Goal: Answer question/provide support

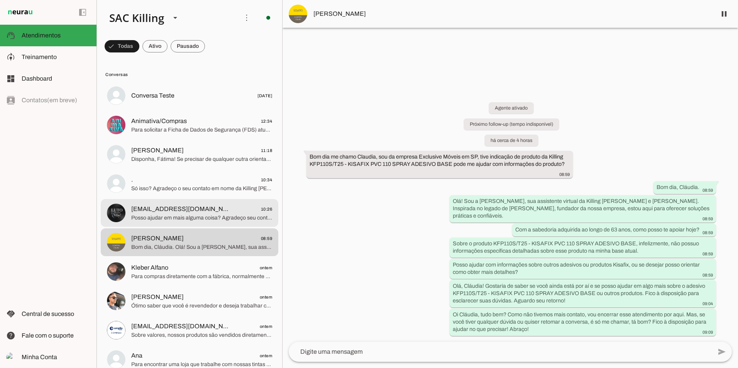
click at [175, 211] on span "[EMAIL_ADDRESS][DOMAIN_NAME]" at bounding box center [182, 209] width 102 height 9
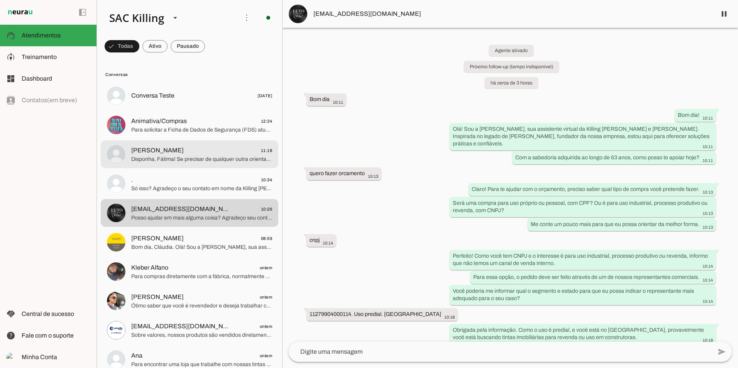
click at [185, 161] on span "Disponha, Fátima! Se precisar de qualquer outra orientação sobre nossos produto…" at bounding box center [201, 160] width 141 height 8
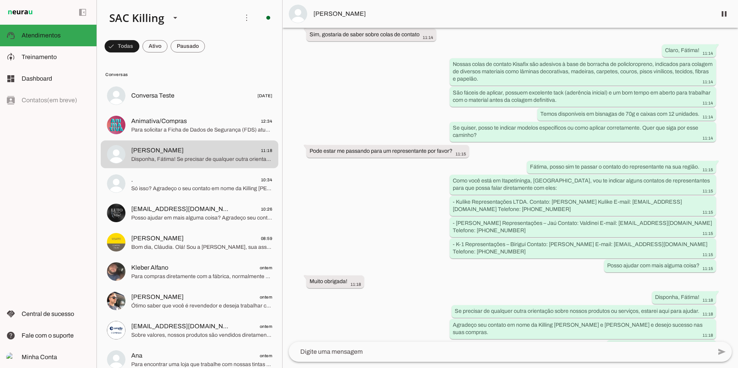
scroll to position [215, 0]
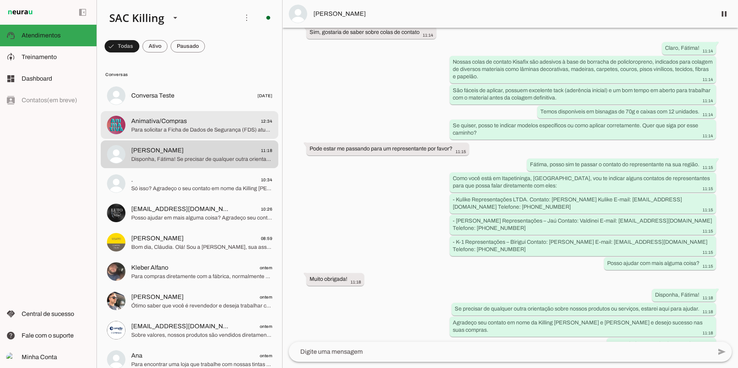
click at [170, 126] on span "Para solicitar a Ficha de Dados de Segurança (FDS) atualizada de um produto, po…" at bounding box center [201, 130] width 141 height 8
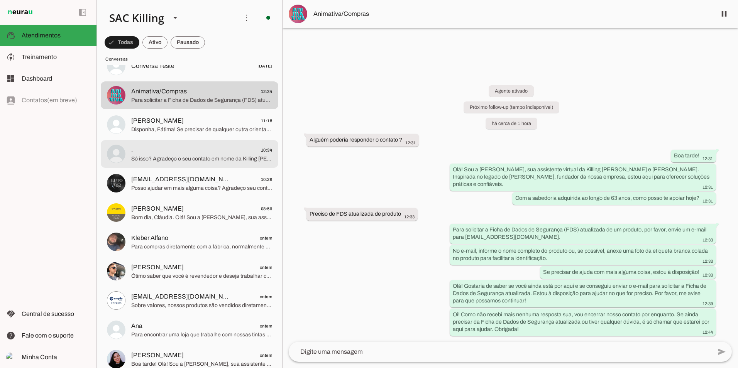
scroll to position [39, 0]
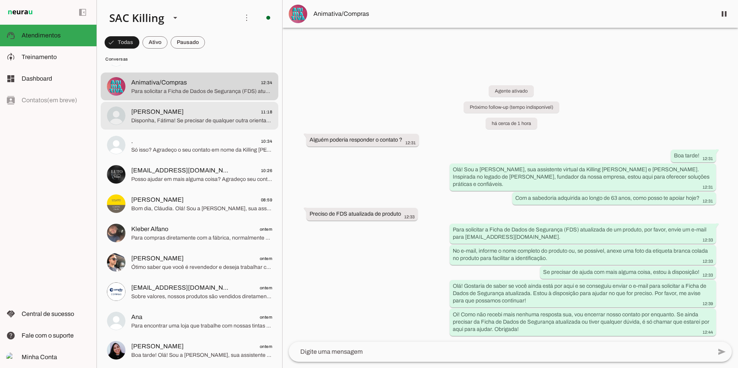
click at [165, 120] on span "Disponha, Fátima! Se precisar de qualquer outra orientação sobre nossos produto…" at bounding box center [201, 121] width 141 height 8
